Goal: Task Accomplishment & Management: Use online tool/utility

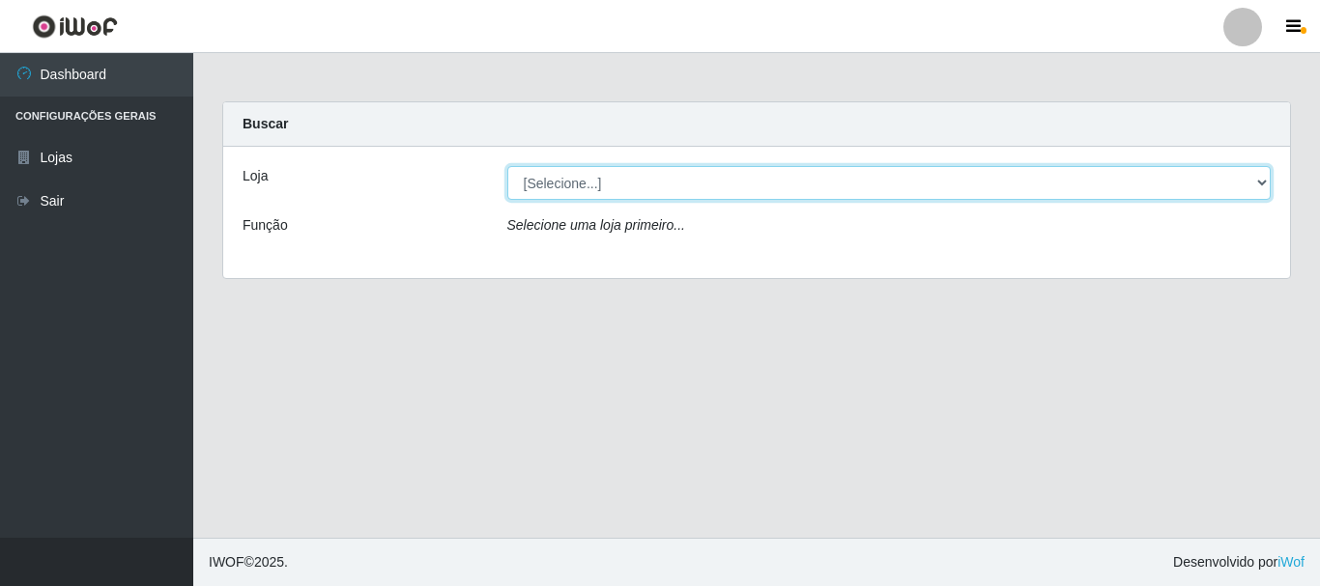
click at [566, 181] on select "[Selecione...] Nordestão - Alecrim" at bounding box center [889, 183] width 764 height 34
select select "453"
click at [507, 166] on select "[Selecione...] Nordestão - Alecrim" at bounding box center [889, 183] width 764 height 34
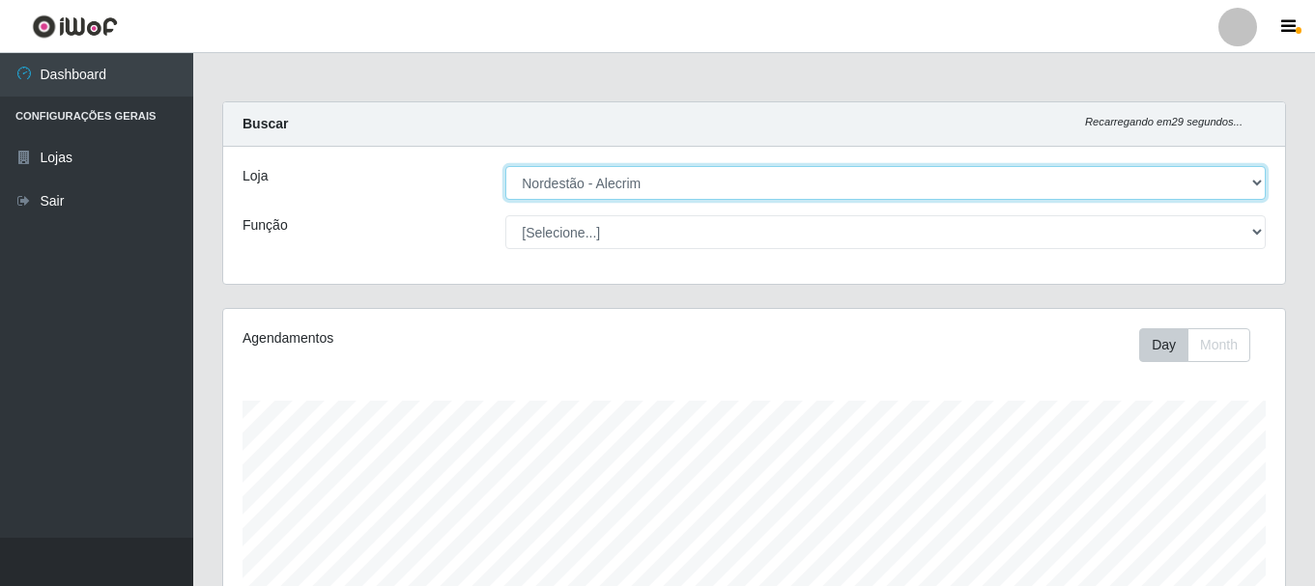
scroll to position [401, 1062]
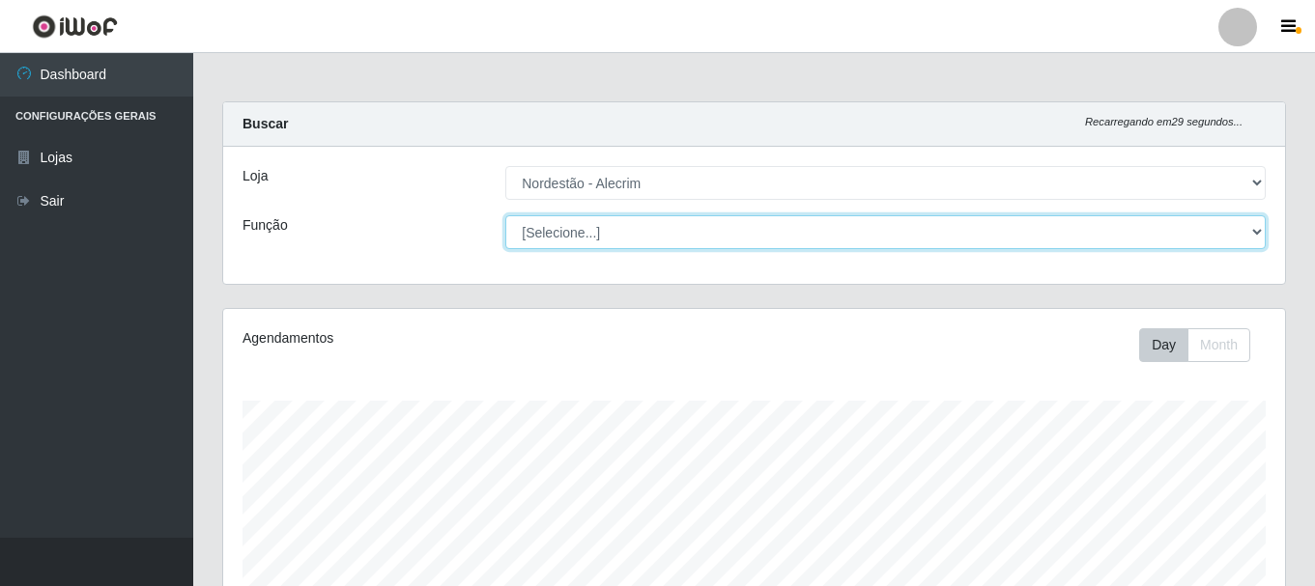
click at [575, 240] on select "[Selecione...] Embalador Embalador + Embalador ++" at bounding box center [885, 232] width 760 height 34
select select "1"
click at [505, 215] on select "[Selecione...] Embalador Embalador + Embalador ++" at bounding box center [885, 232] width 760 height 34
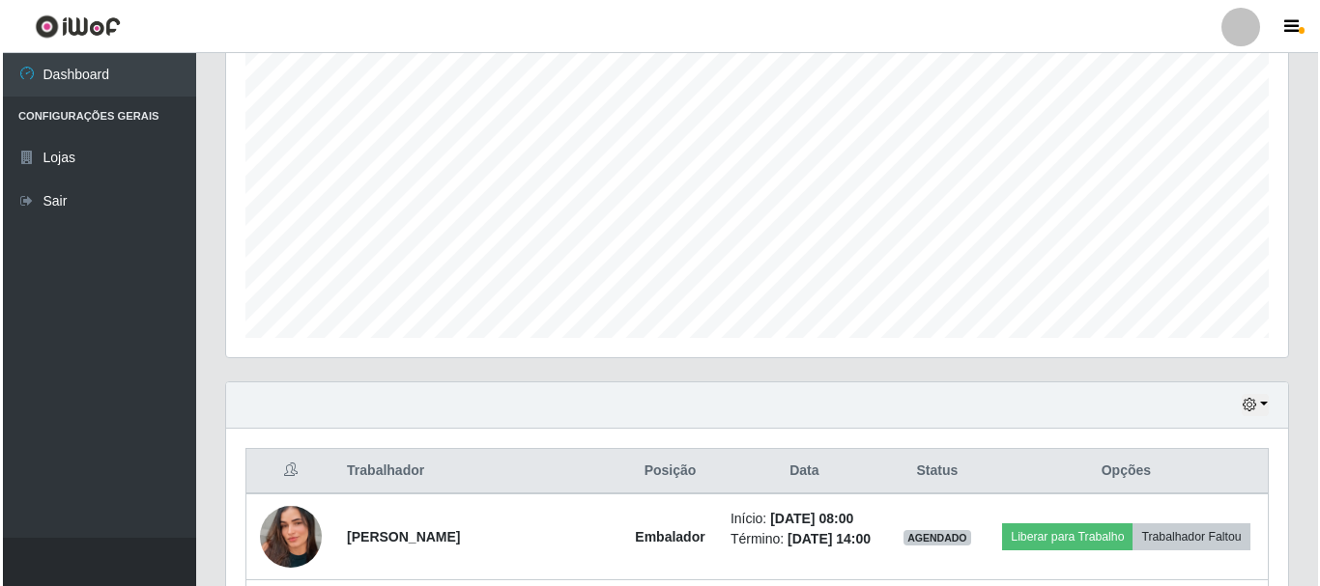
scroll to position [525, 0]
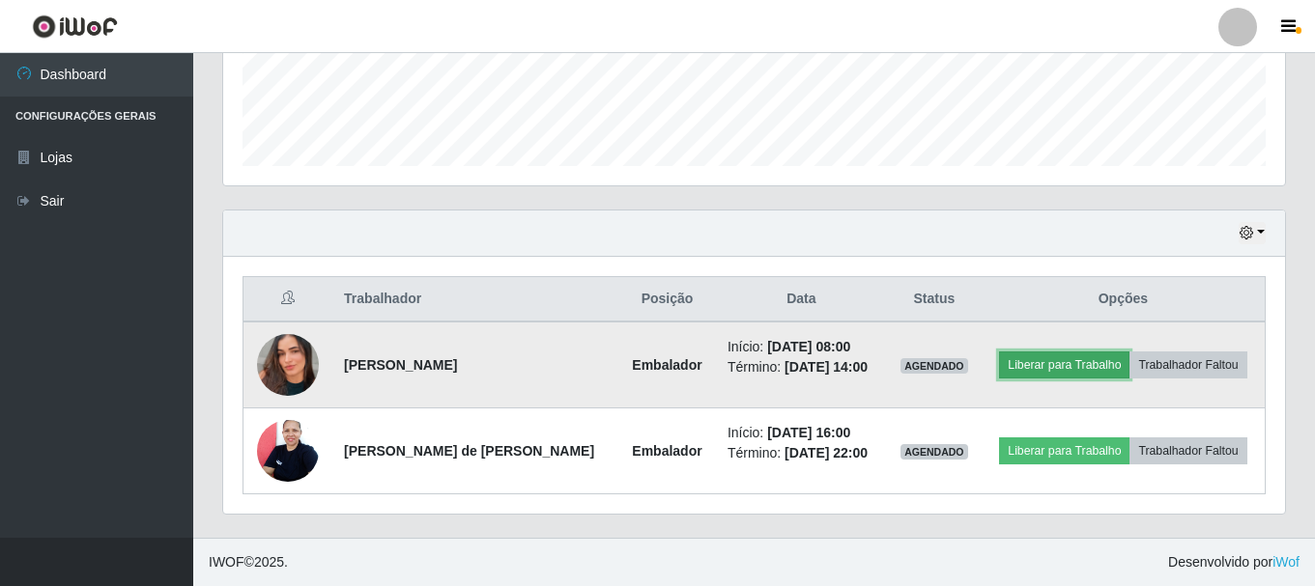
click at [1046, 367] on button "Liberar para Trabalho" at bounding box center [1064, 365] width 130 height 27
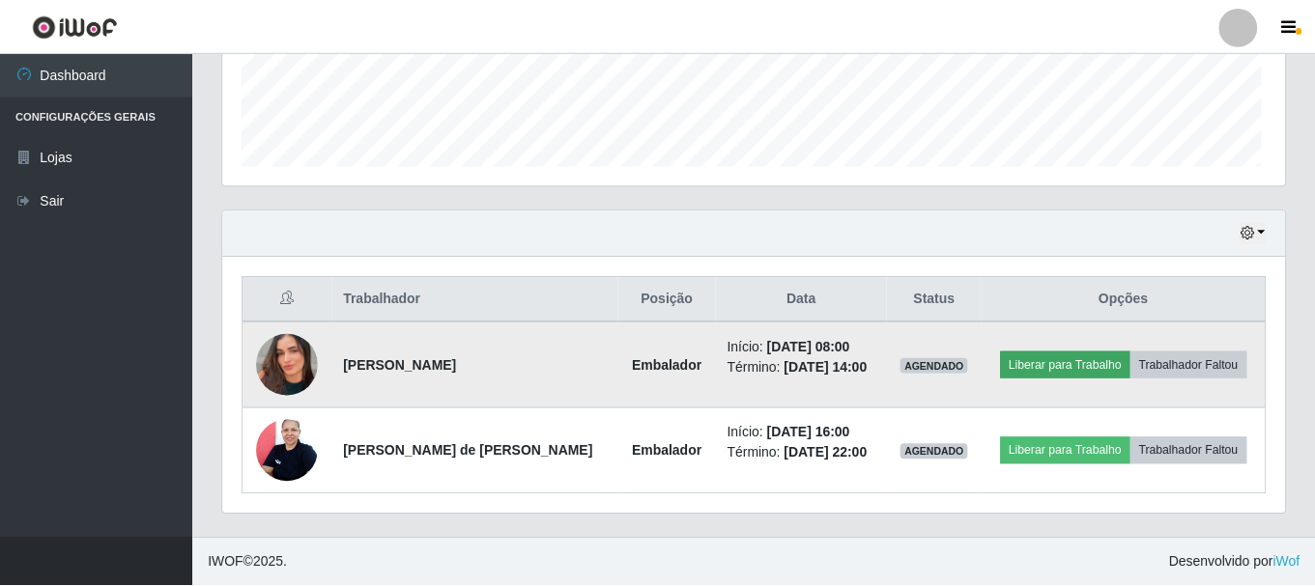
scroll to position [401, 1052]
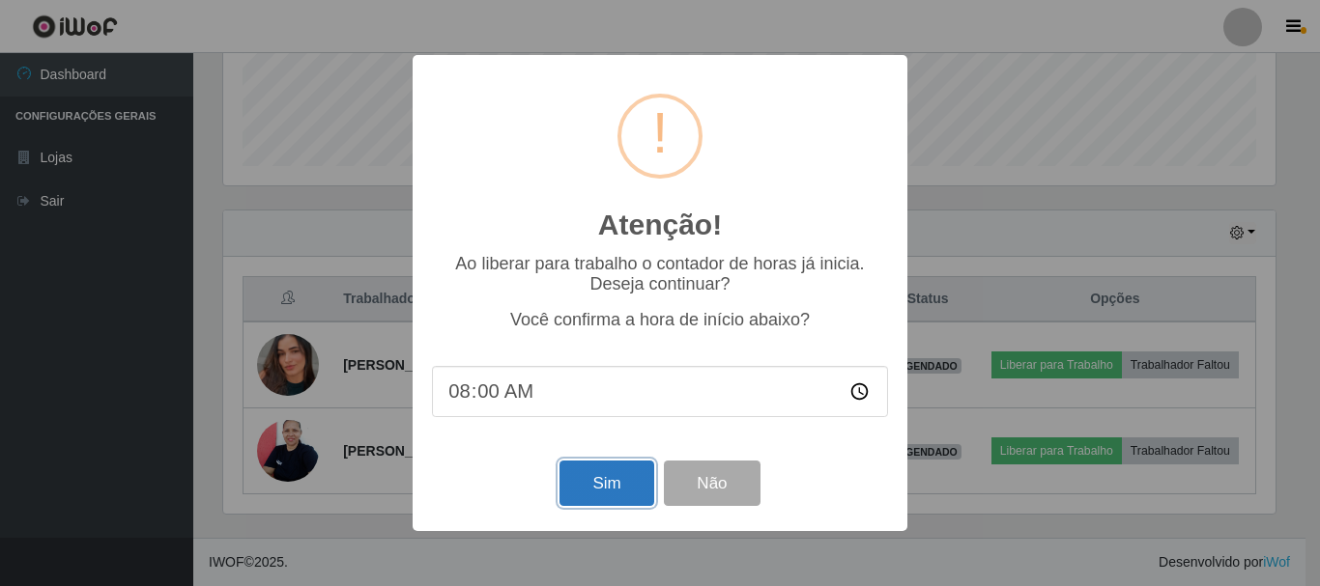
click at [598, 486] on button "Sim" at bounding box center [606, 483] width 94 height 45
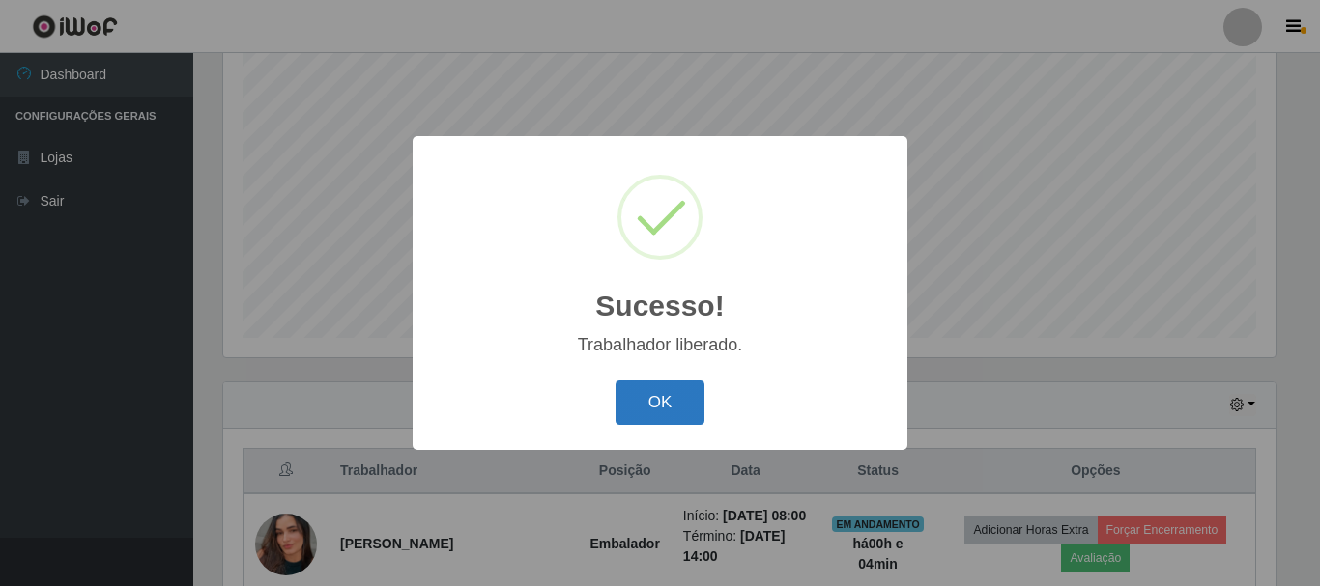
click at [650, 407] on button "OK" at bounding box center [660, 403] width 90 height 45
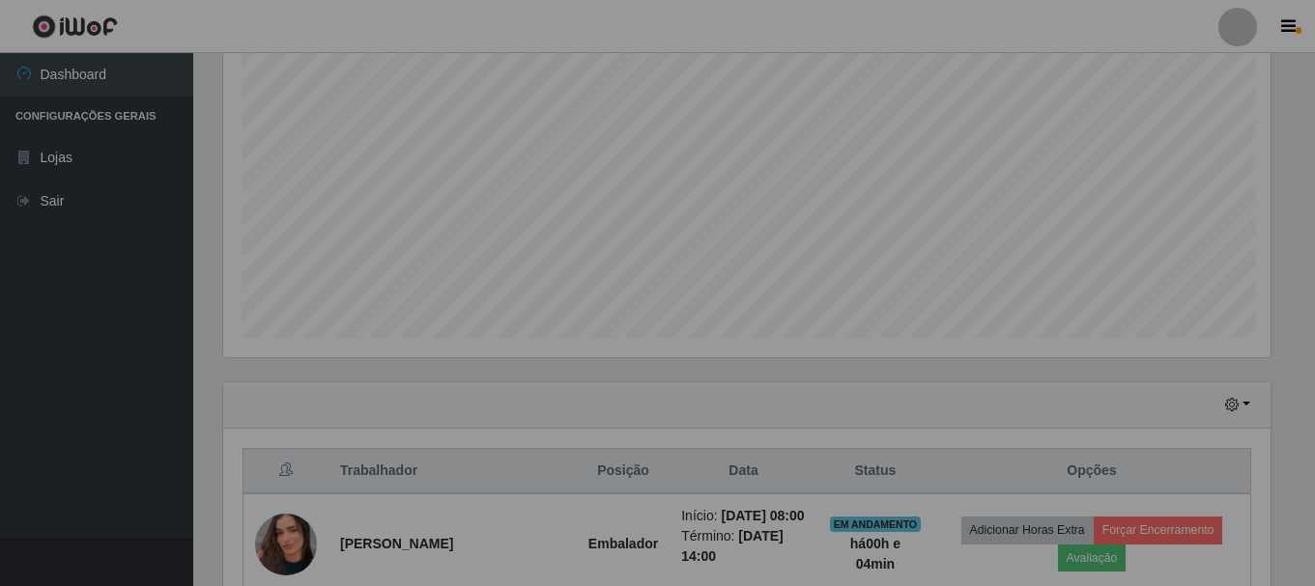
scroll to position [401, 1062]
